Goal: Task Accomplishment & Management: Manage account settings

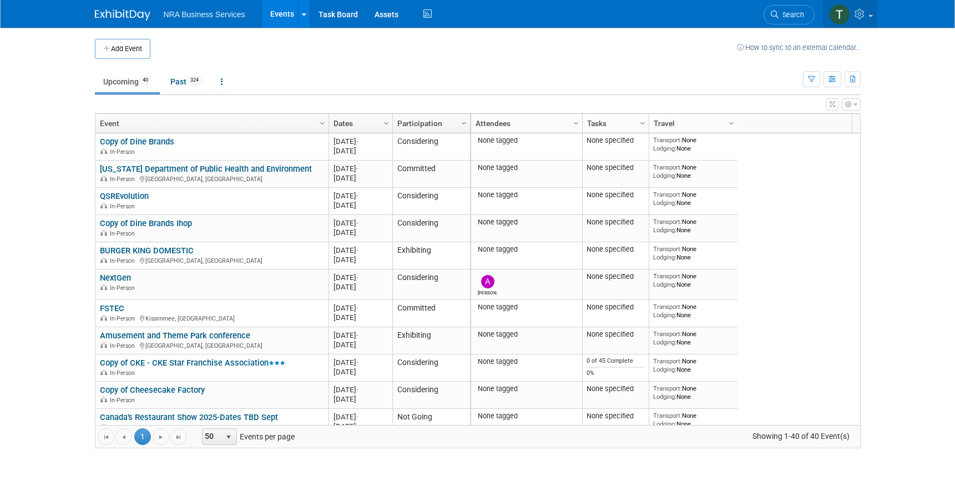
click at [866, 12] on icon at bounding box center [861, 14] width 13 height 10
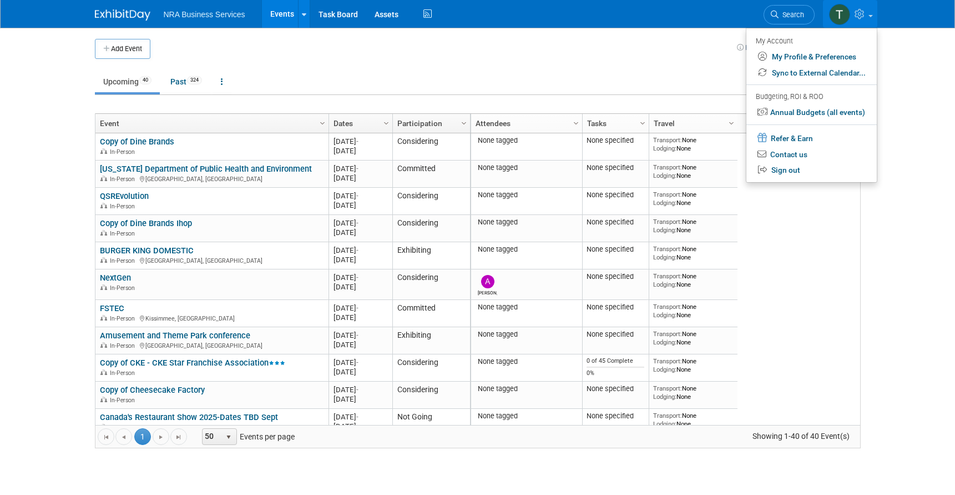
click at [189, 13] on span "NRA Business Services" at bounding box center [205, 14] width 82 height 9
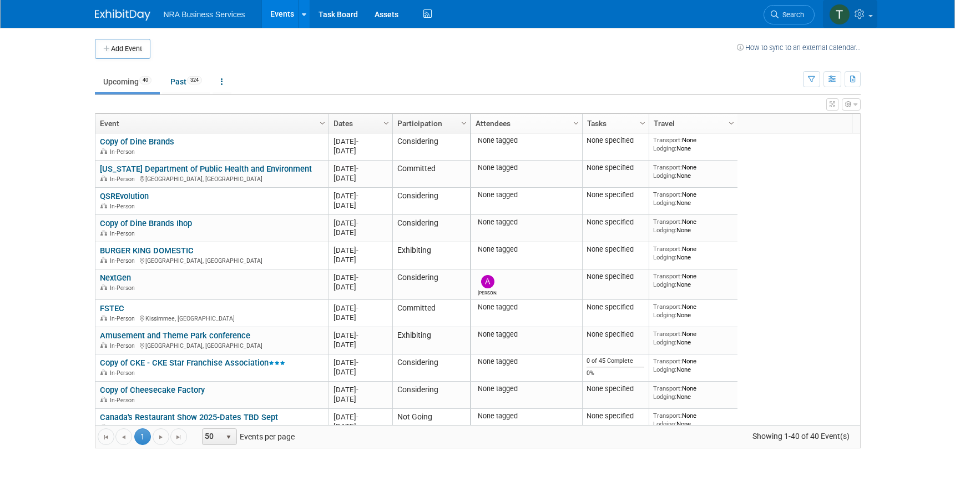
click at [869, 17] on link at bounding box center [850, 14] width 54 height 28
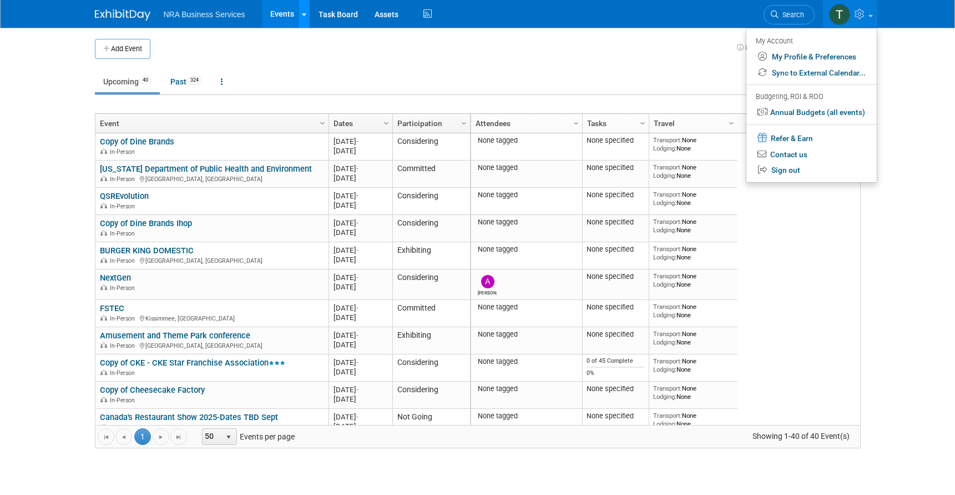
click at [307, 17] on link at bounding box center [304, 14] width 12 height 28
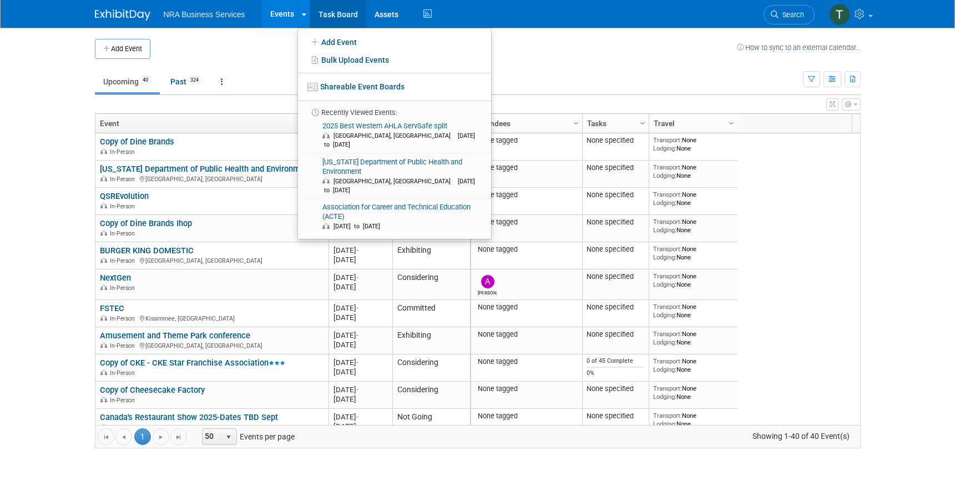
click at [345, 9] on link "Task Board" at bounding box center [338, 14] width 56 height 28
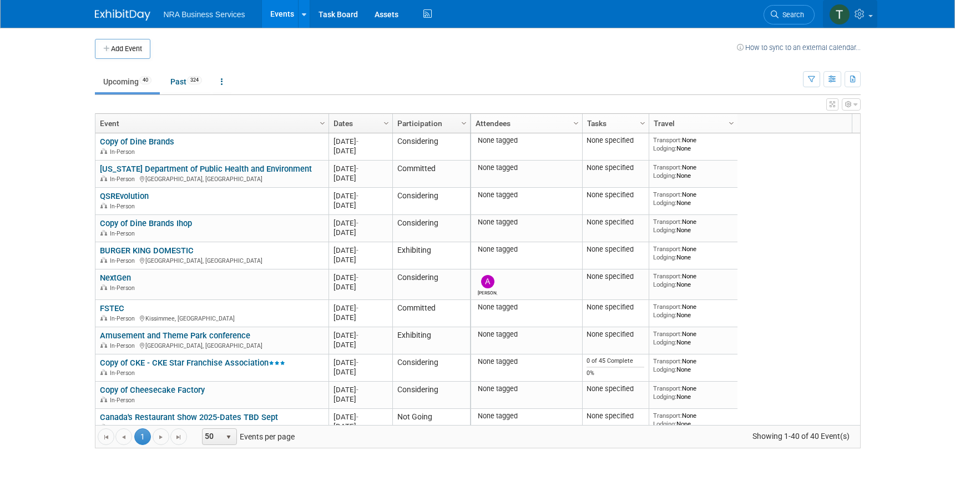
click at [870, 17] on link at bounding box center [850, 14] width 54 height 28
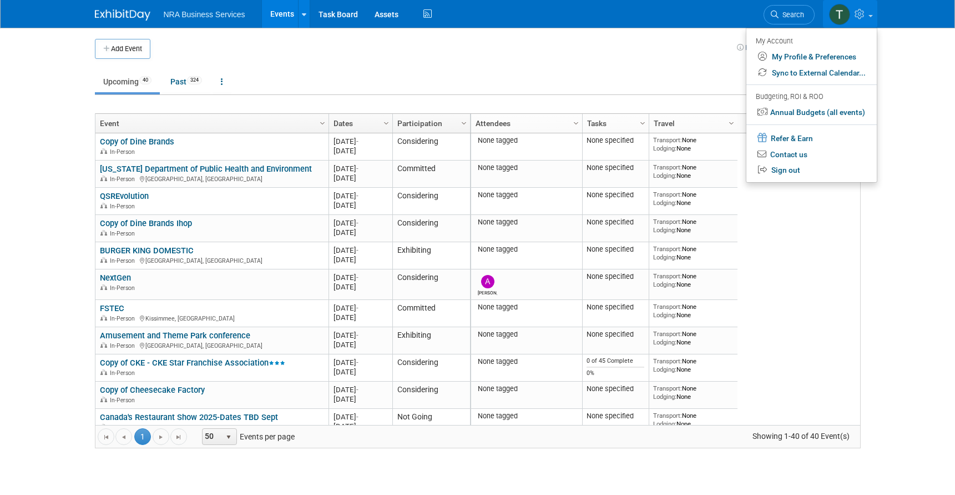
click at [646, 64] on td "Upcoming 40 Past 324 All Events 364 Past and Upcoming Grouped Annually Events g…" at bounding box center [449, 77] width 708 height 36
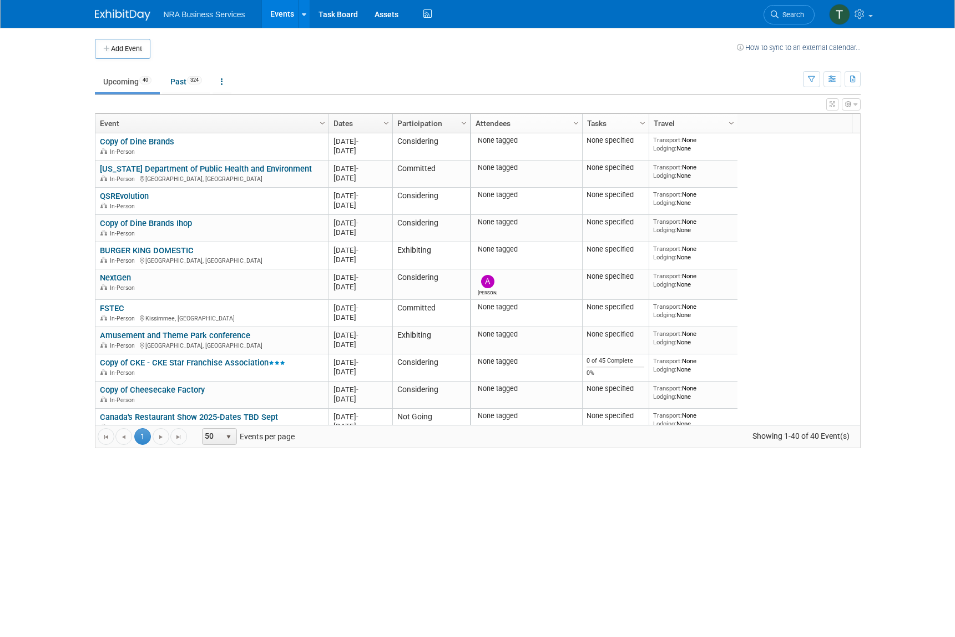
click at [669, 54] on td at bounding box center [443, 49] width 587 height 20
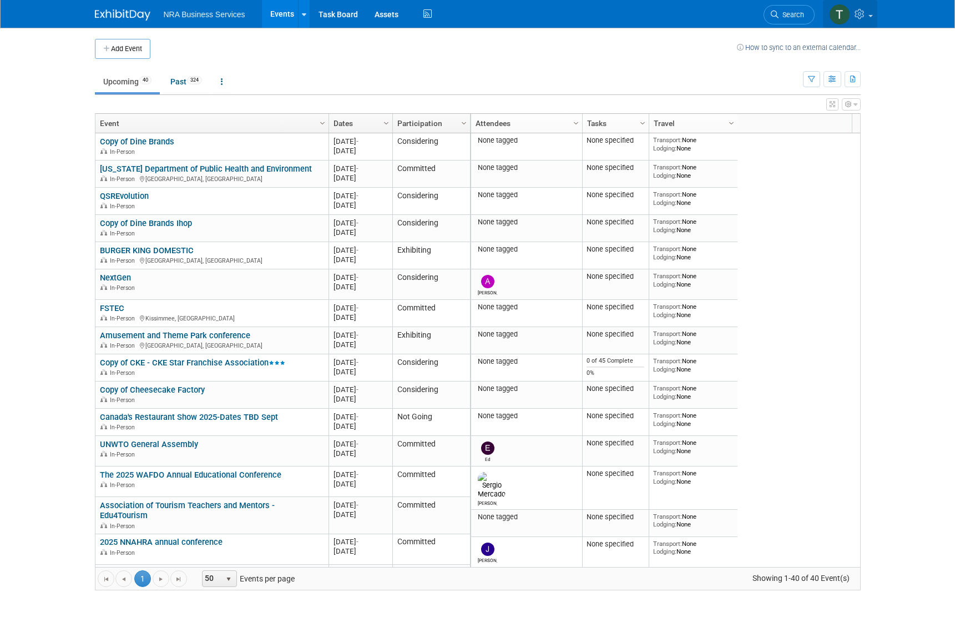
click at [865, 11] on icon at bounding box center [861, 14] width 13 height 10
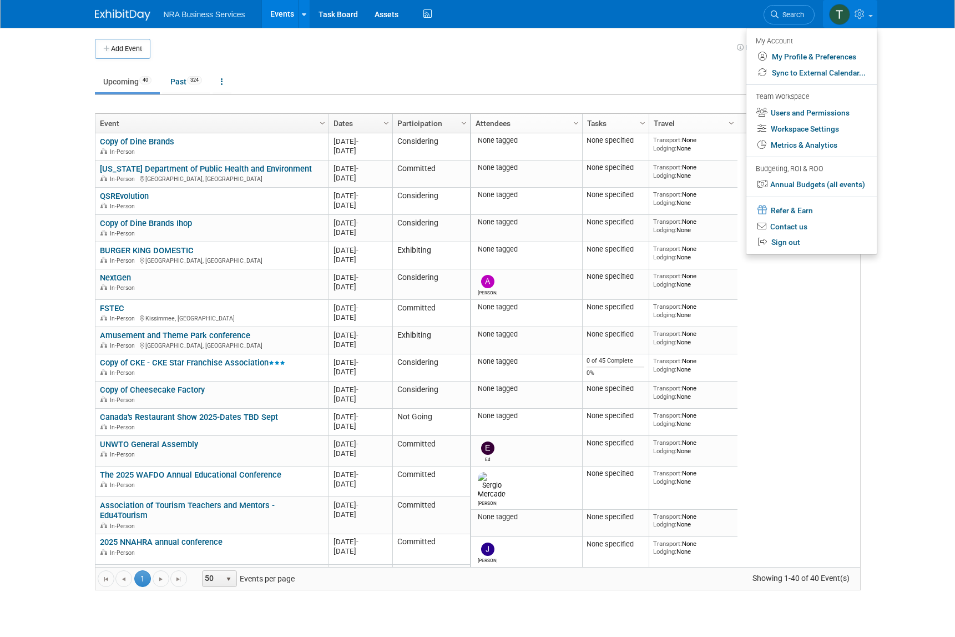
click at [910, 100] on body "NRA Business Services Events Add Event Bulk Upload Events Shareable Event Board…" at bounding box center [477, 318] width 955 height 637
